Goal: Find contact information

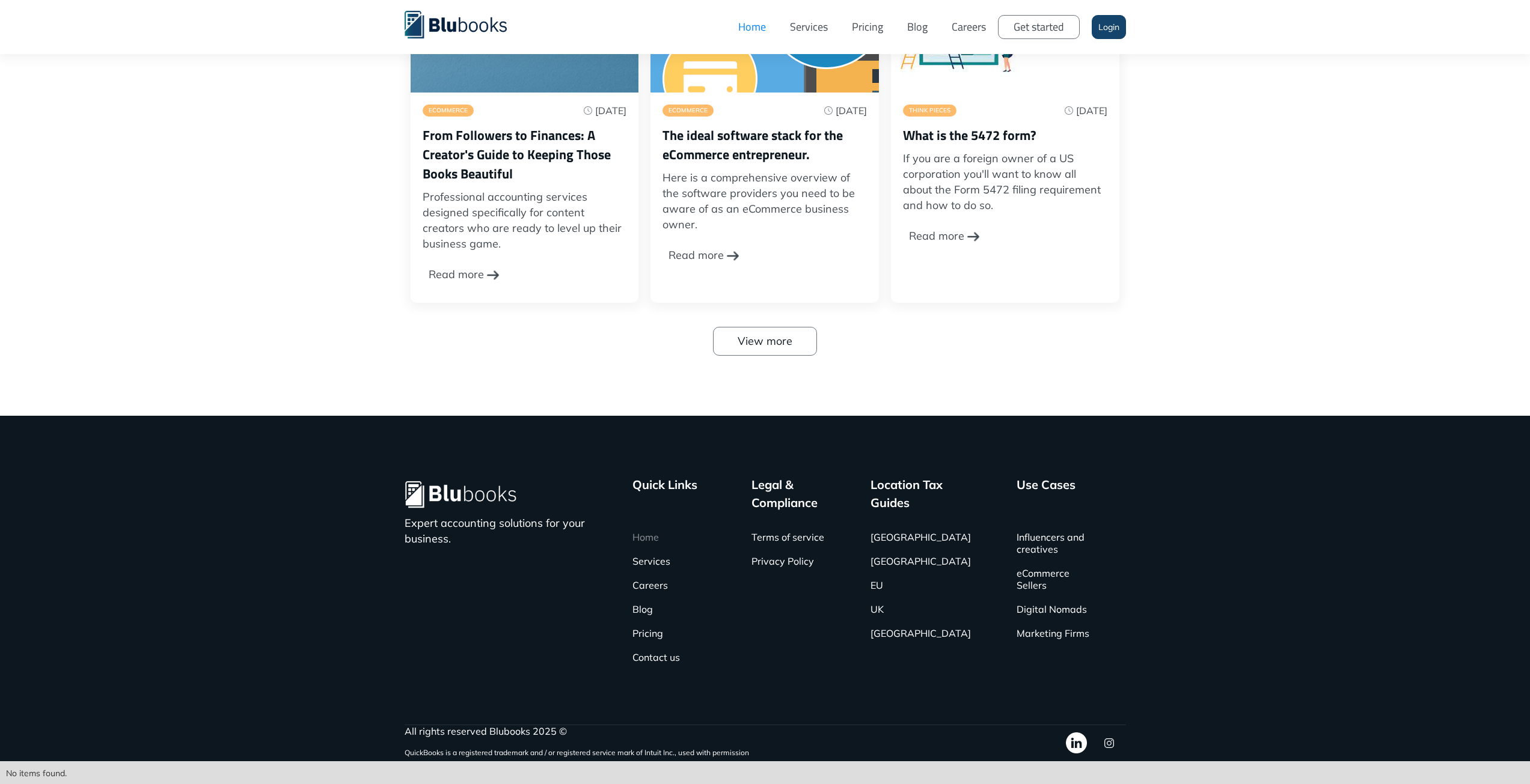
scroll to position [3964, 0]
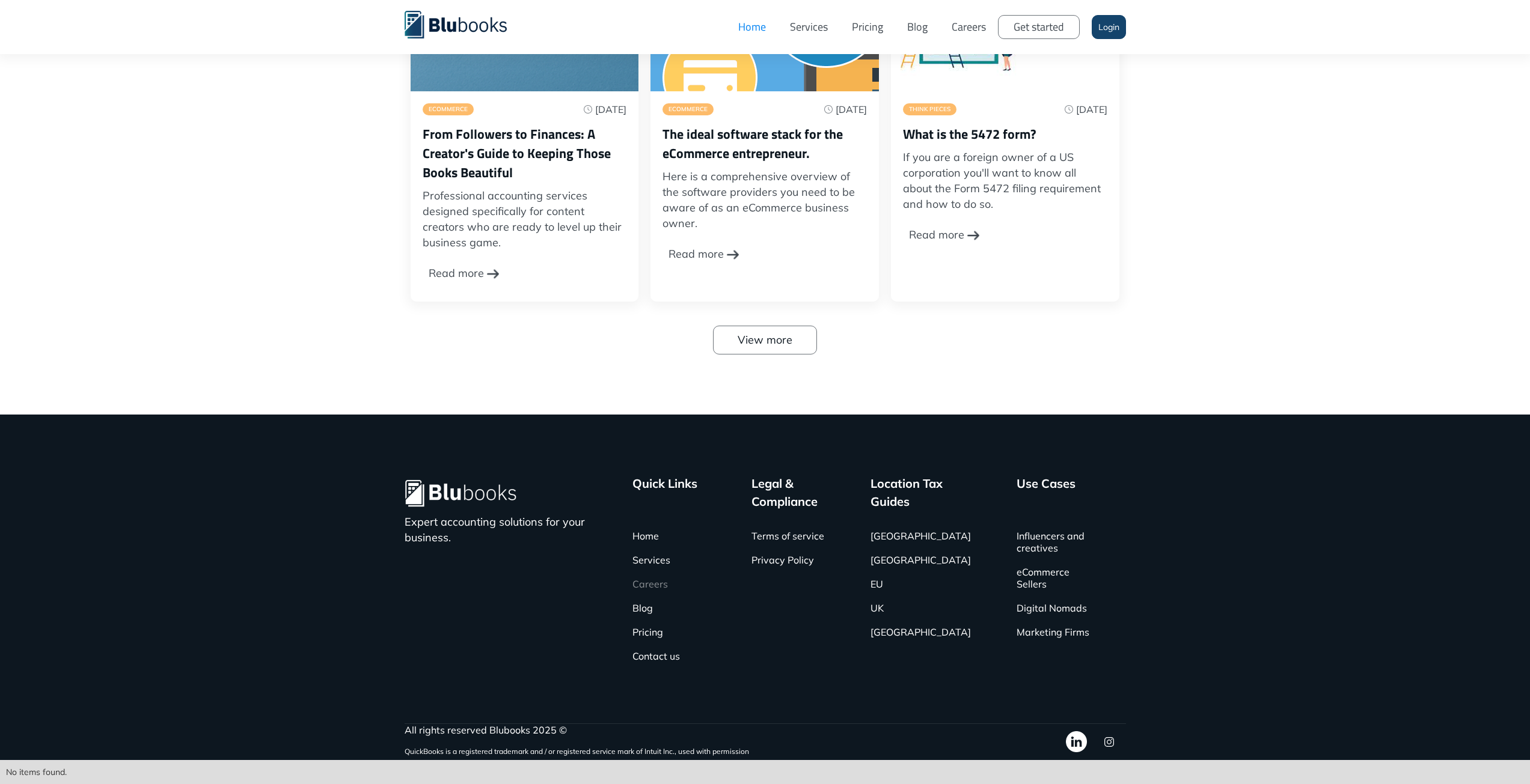
click at [659, 583] on link "Careers" at bounding box center [650, 584] width 35 height 24
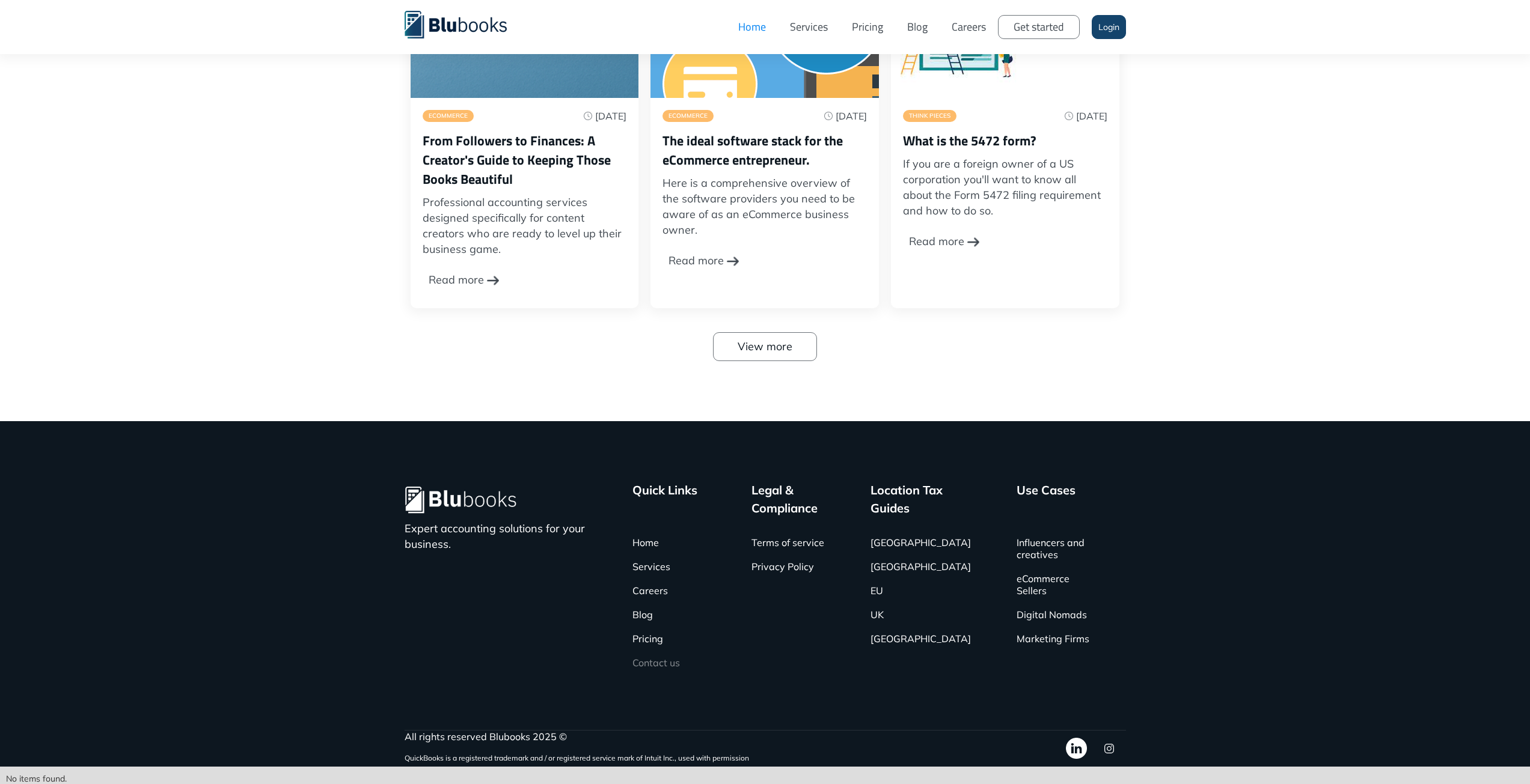
click at [672, 660] on link "Contact us" at bounding box center [656, 663] width 48 height 24
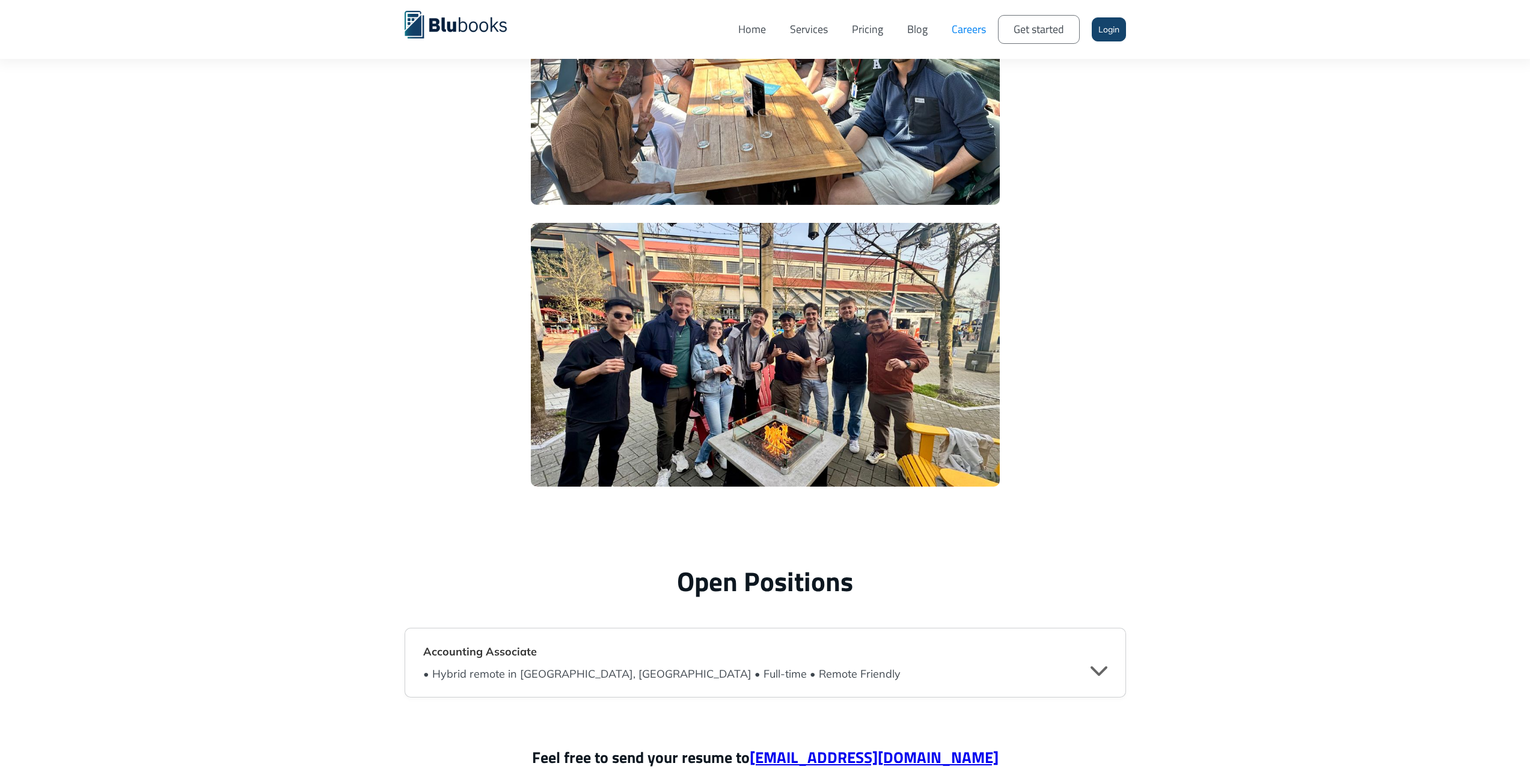
scroll to position [2458, 0]
